Goal: Task Accomplishment & Management: Manage account settings

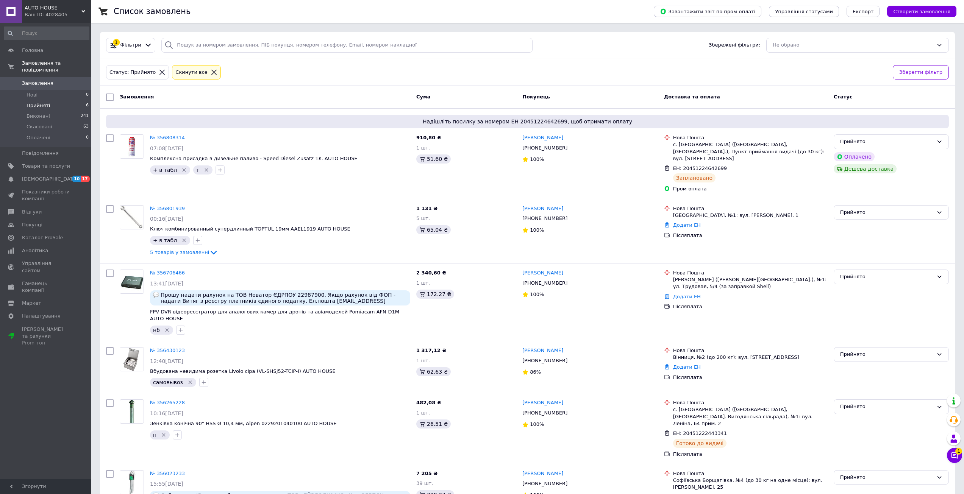
click at [962, 463] on div "Список замовлень Завантажити звіт по пром-оплаті Управління статусами Експорт С…" at bounding box center [527, 278] width 873 height 556
click at [955, 454] on icon at bounding box center [955, 456] width 8 height 8
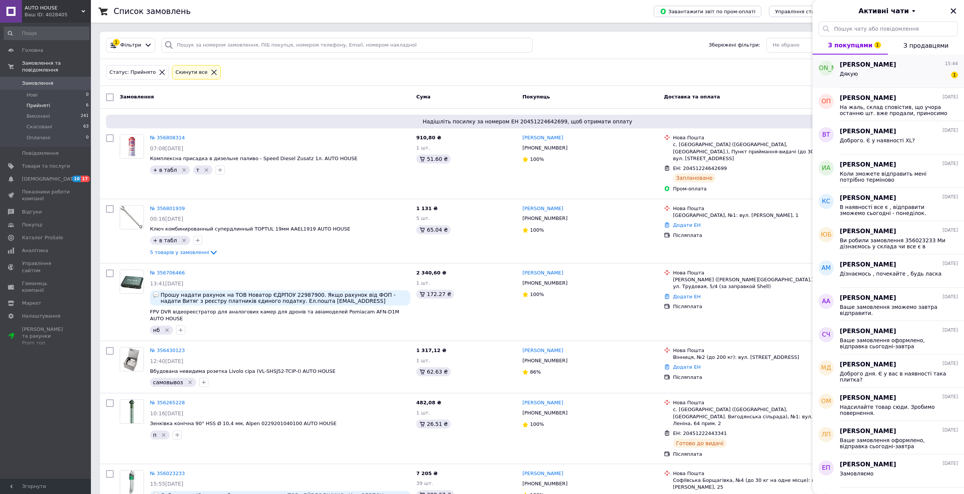
click at [861, 69] on span "Николай Бурачук" at bounding box center [868, 65] width 56 height 9
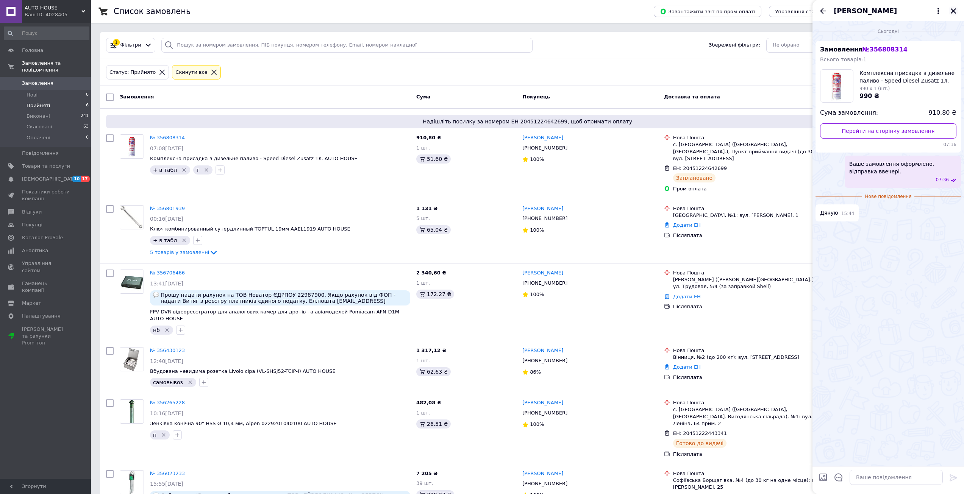
click at [956, 11] on icon "Закрити" at bounding box center [953, 11] width 7 height 7
